Goal: Navigation & Orientation: Find specific page/section

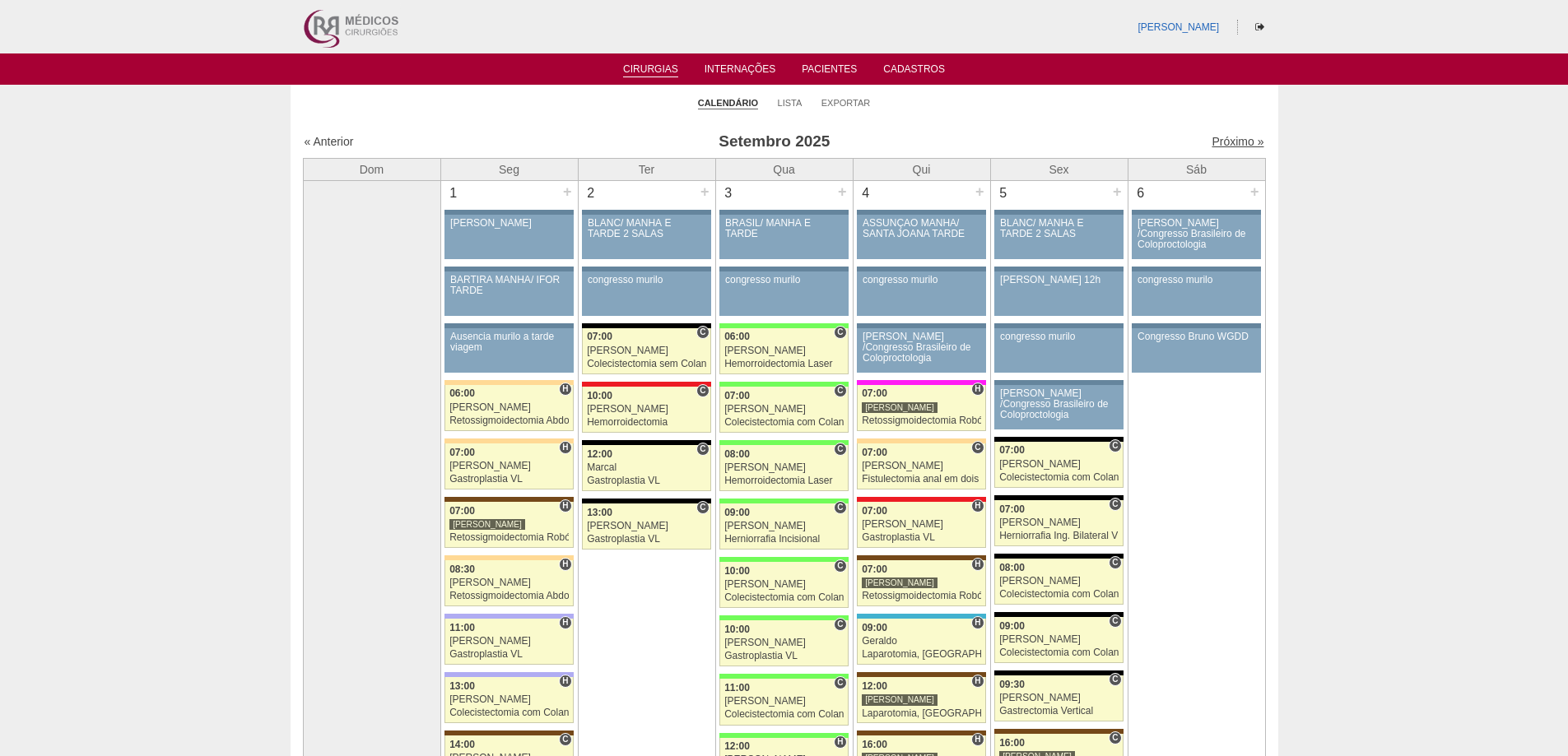
click at [1211, 144] on link "Próximo »" at bounding box center [1237, 141] width 52 height 13
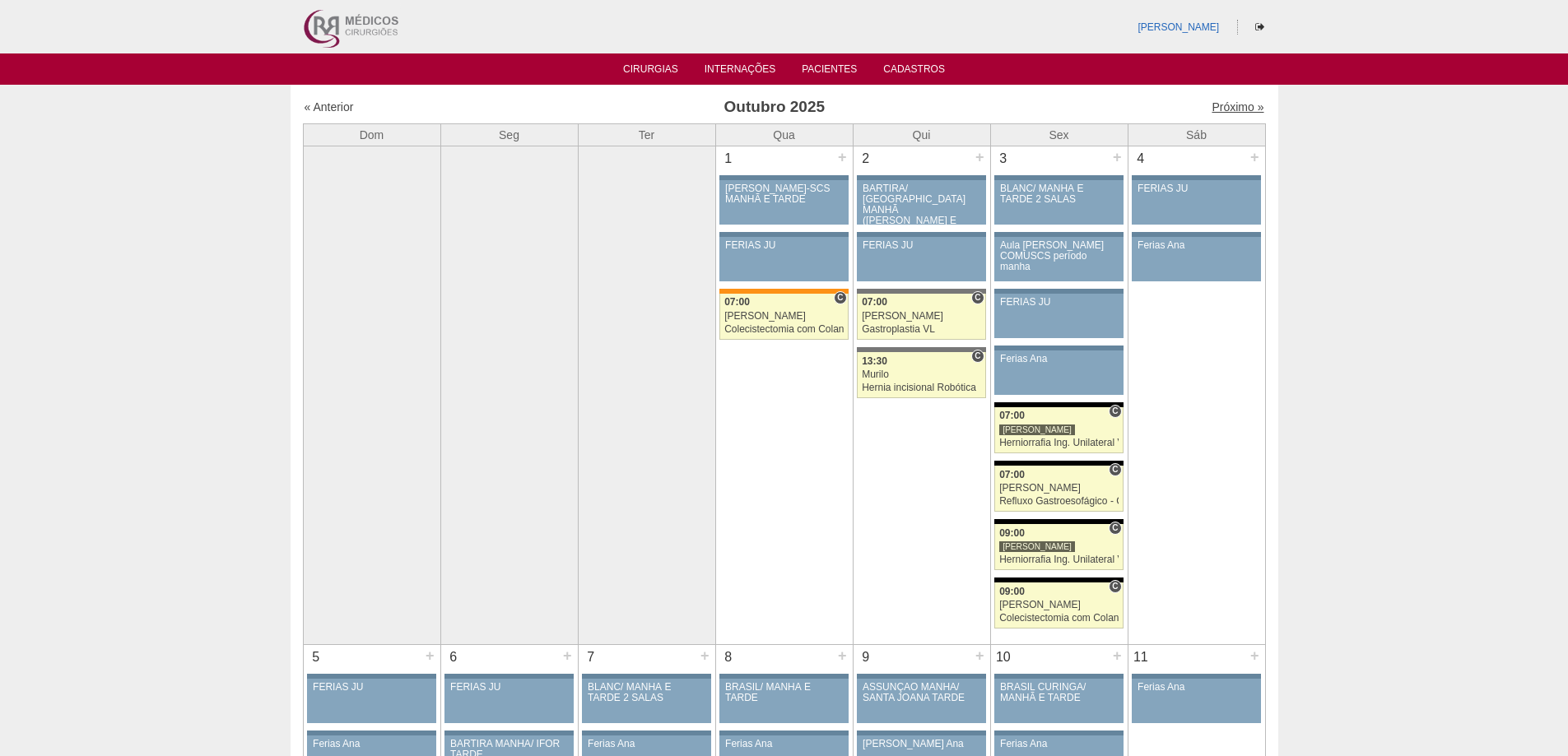
click at [1233, 114] on link "Próximo »" at bounding box center [1237, 107] width 52 height 13
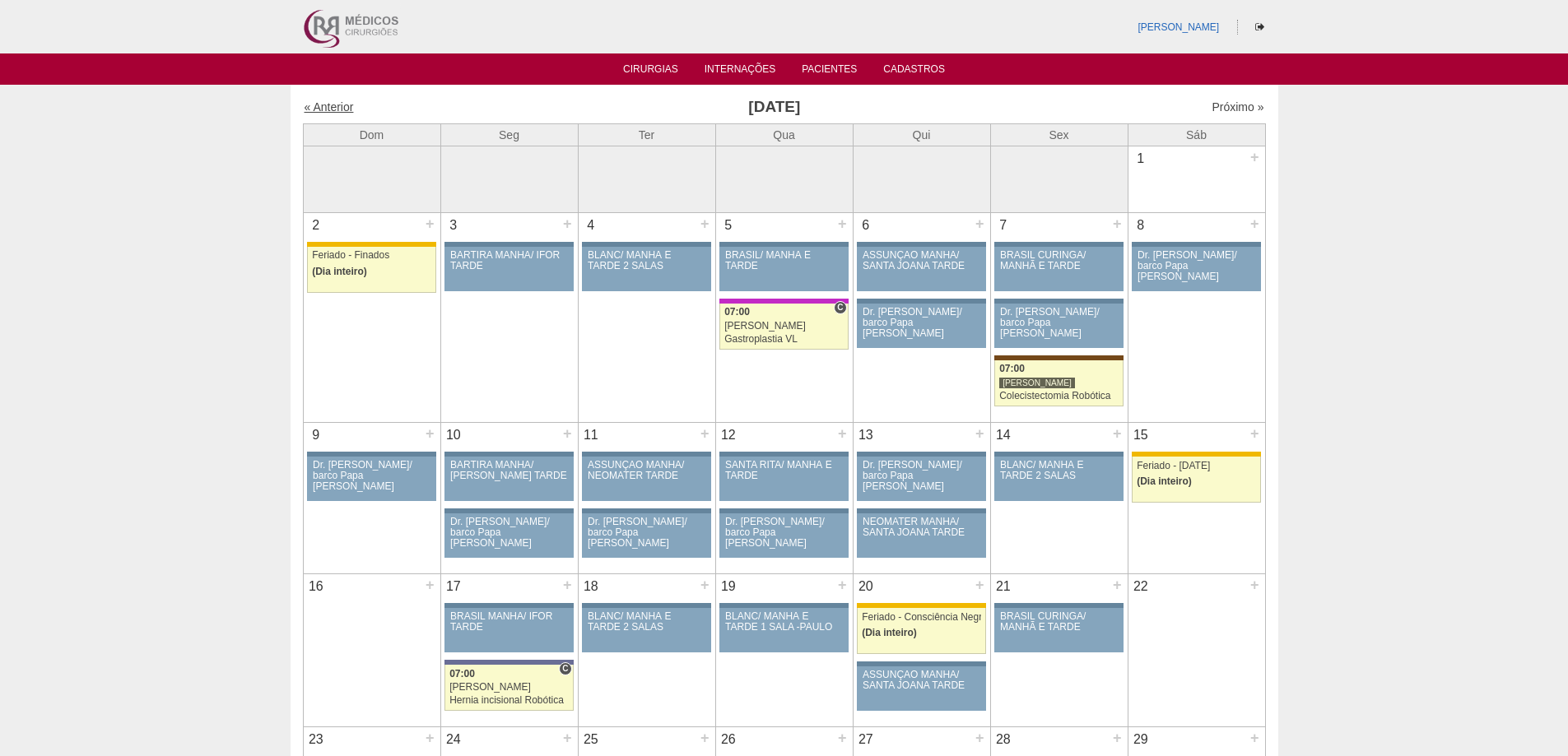
click at [346, 104] on link "« Anterior" at bounding box center [328, 107] width 49 height 13
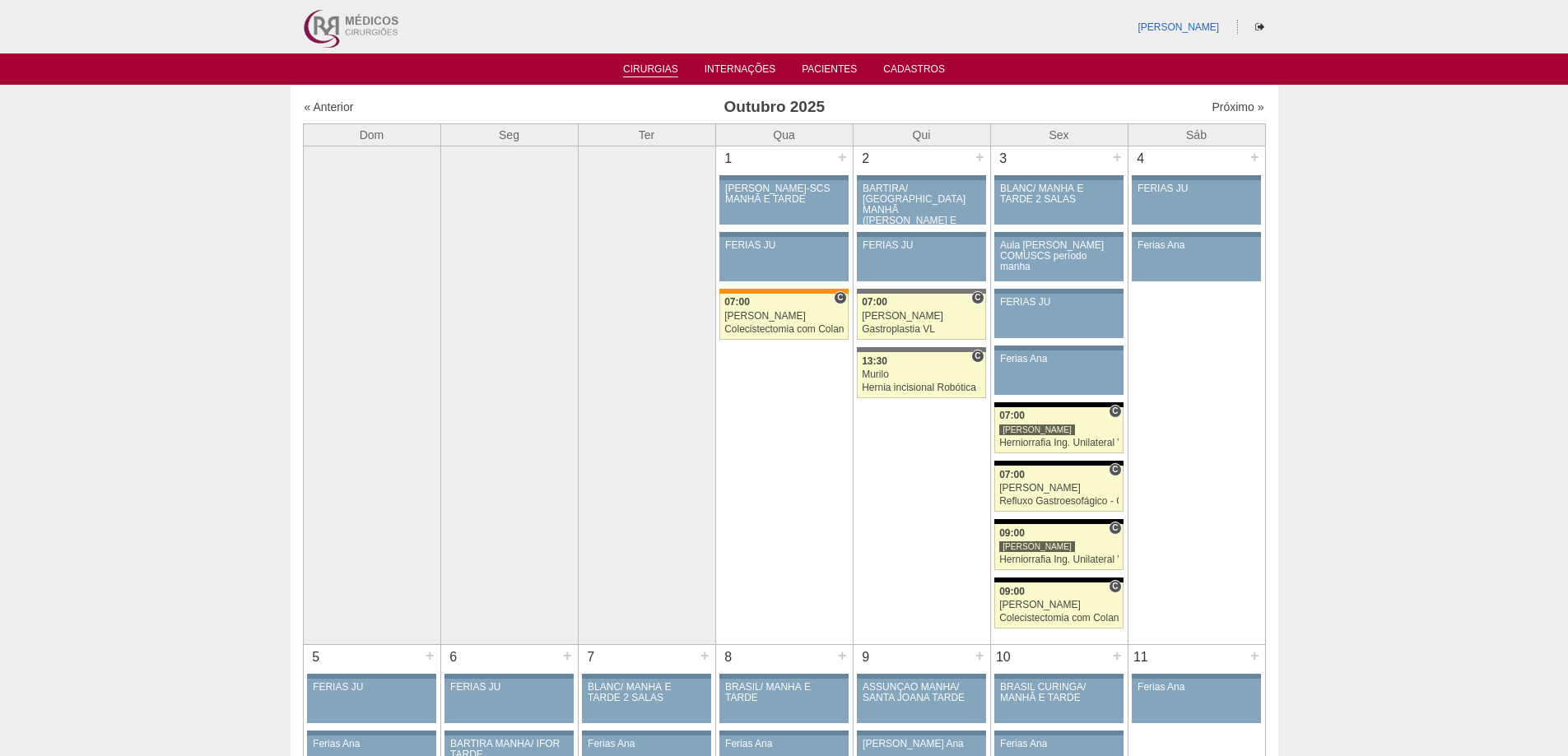
click at [656, 71] on link "Cirurgias" at bounding box center [651, 70] width 55 height 14
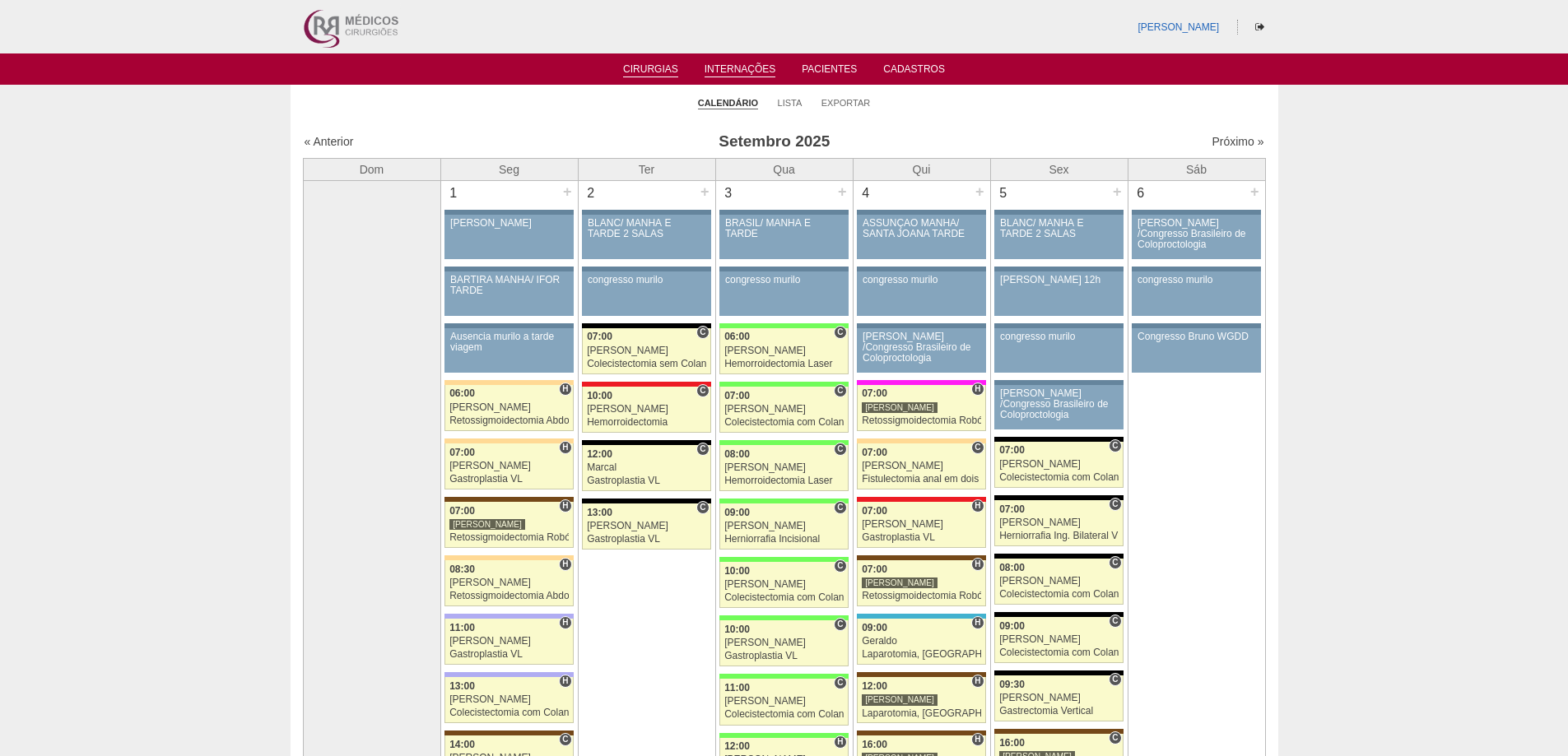
click at [750, 70] on link "Internações" at bounding box center [740, 70] width 71 height 14
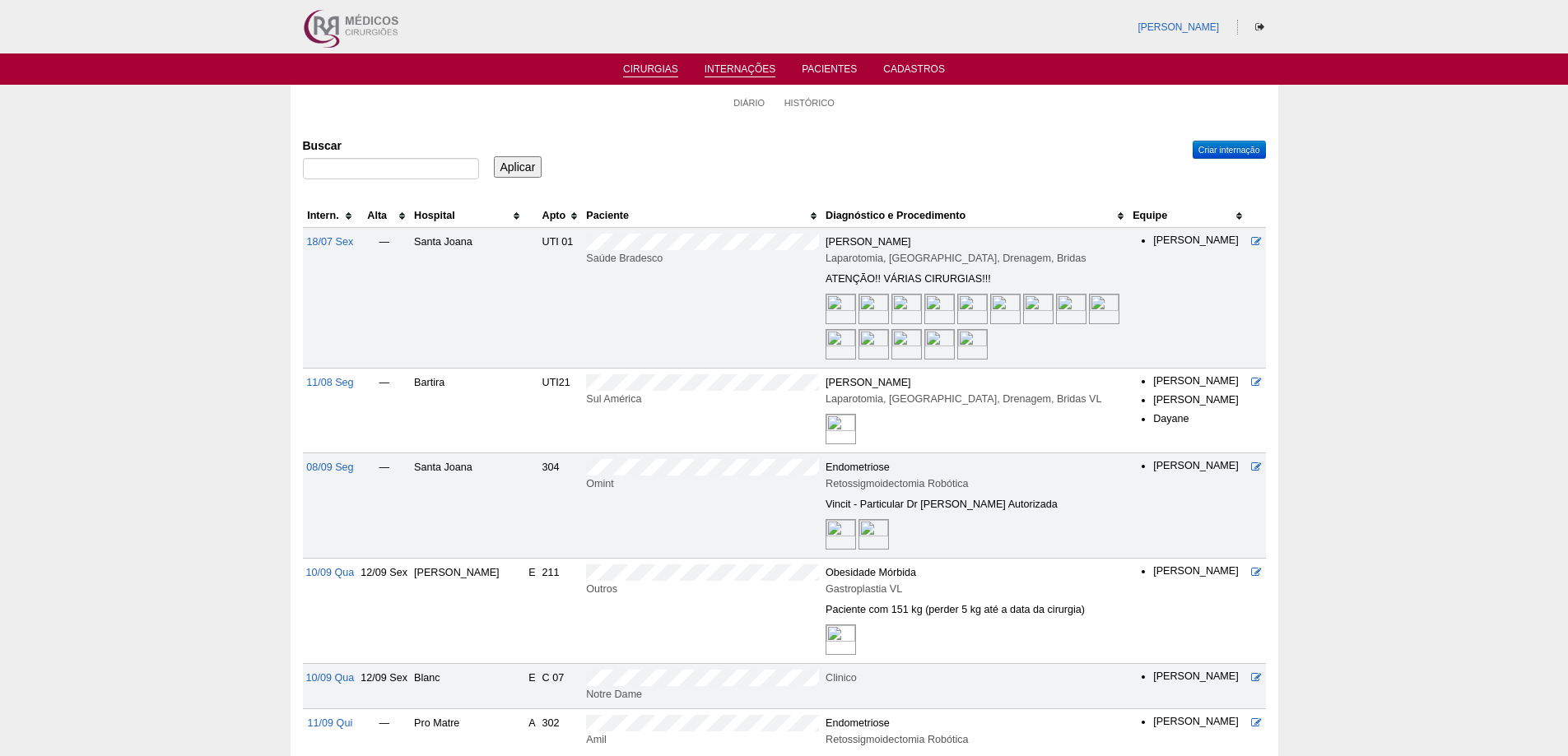
click at [657, 71] on link "Cirurgias" at bounding box center [651, 70] width 55 height 14
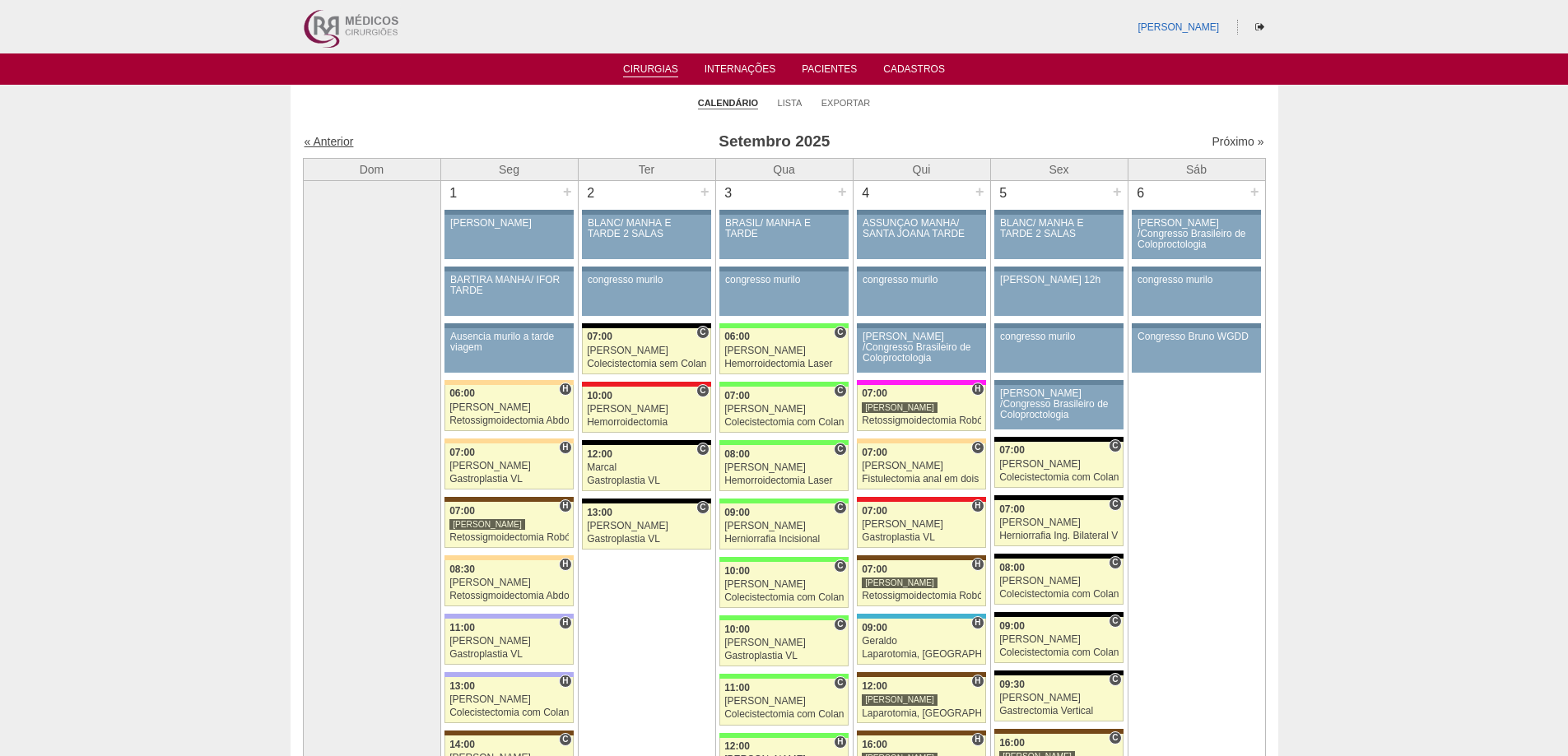
click at [348, 142] on link "« Anterior" at bounding box center [328, 141] width 49 height 13
